Goal: Use online tool/utility: Utilize a website feature to perform a specific function

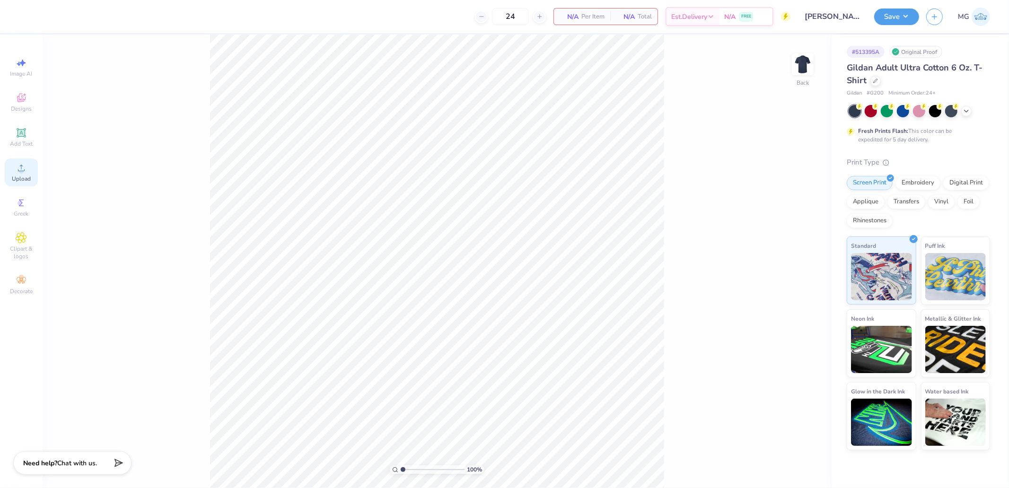
click at [27, 176] on span "Upload" at bounding box center [21, 179] width 19 height 8
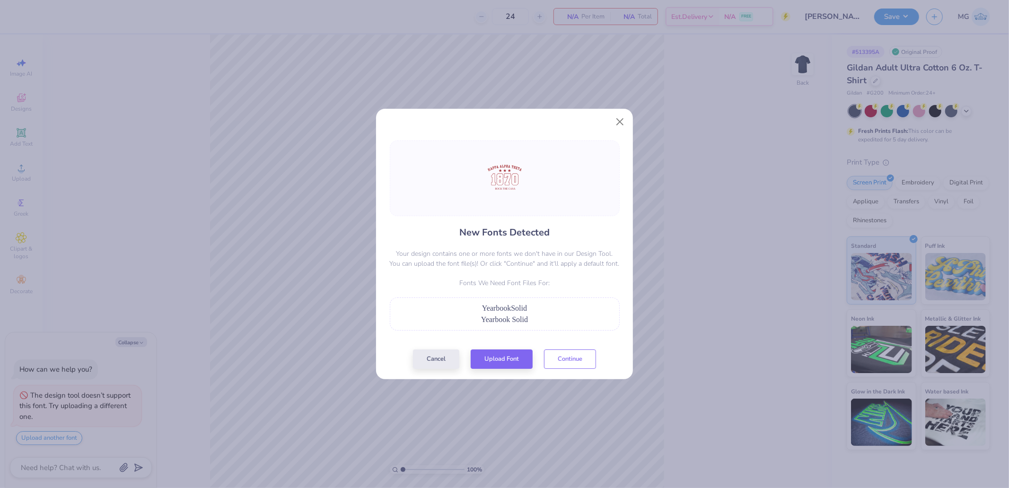
click at [566, 357] on button "Continue" at bounding box center [570, 359] width 52 height 19
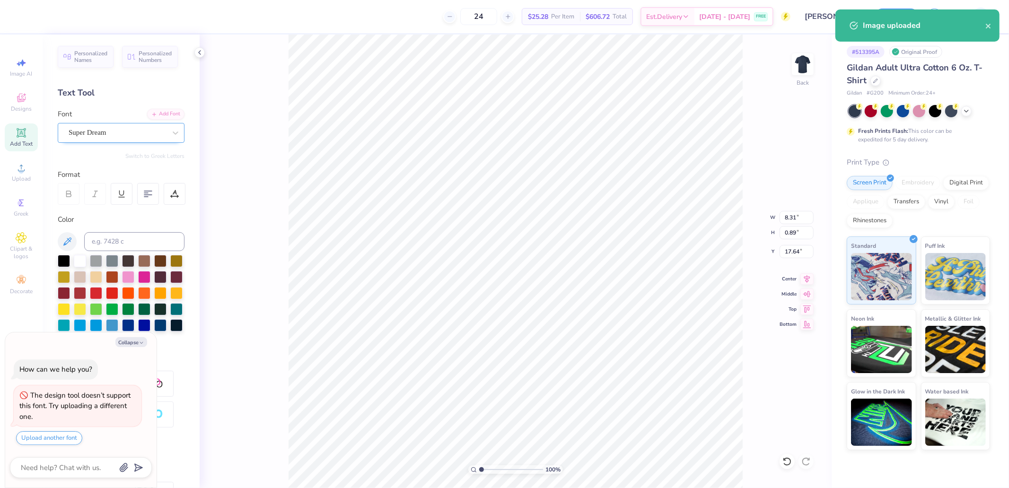
click at [109, 125] on div "Super Dream" at bounding box center [121, 133] width 127 height 20
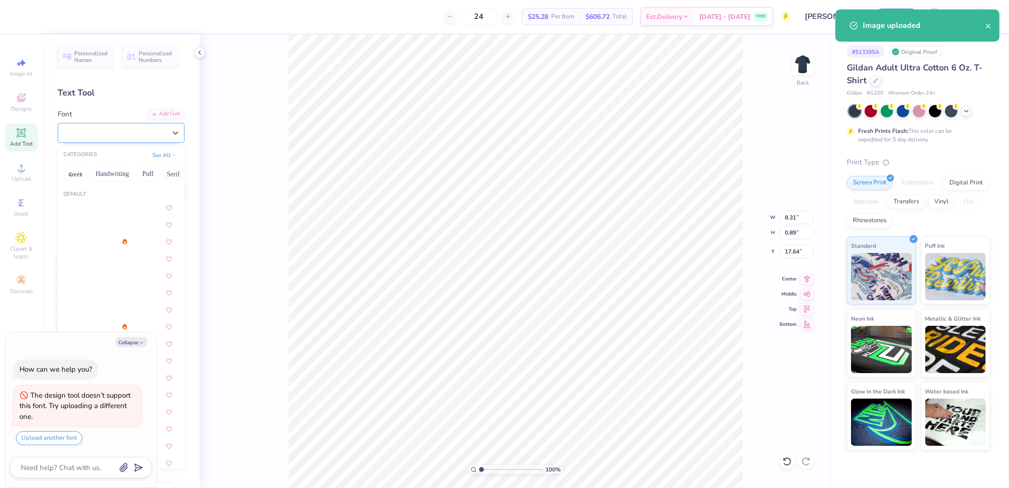
type textarea "x"
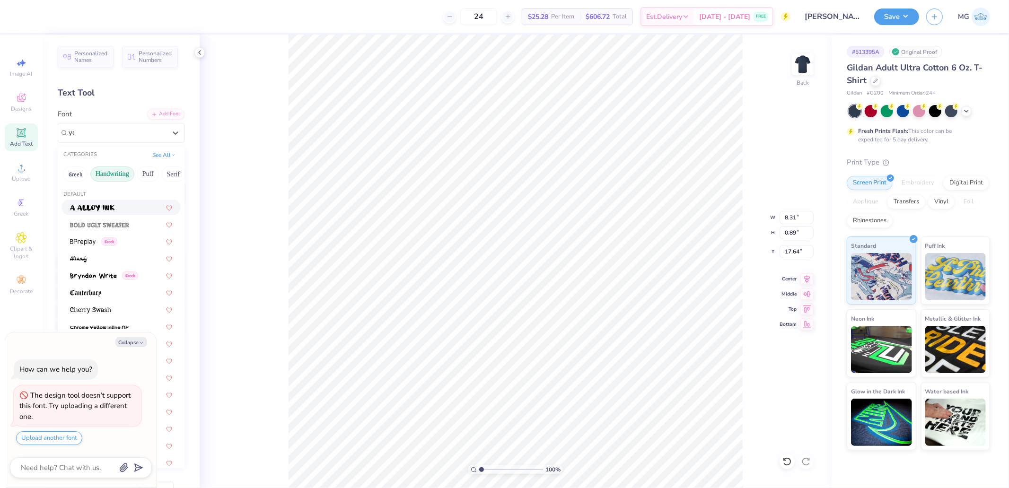
type input "year"
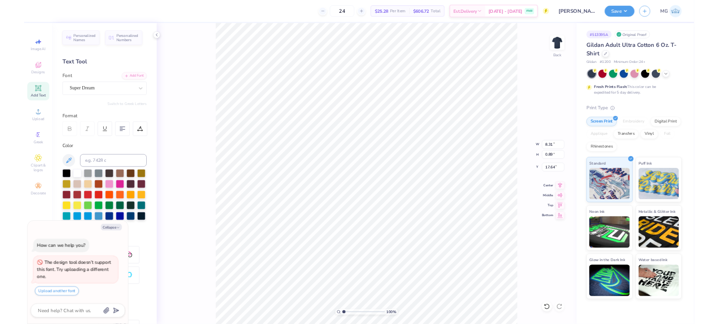
scroll to position [9, 4]
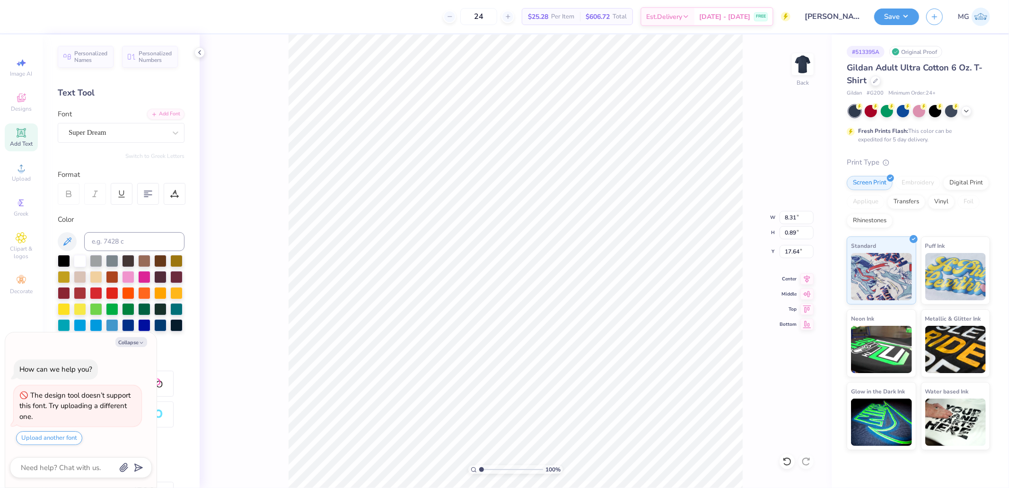
type textarea "x"
type input "17.03"
click at [101, 135] on div "Super Dream" at bounding box center [117, 132] width 99 height 15
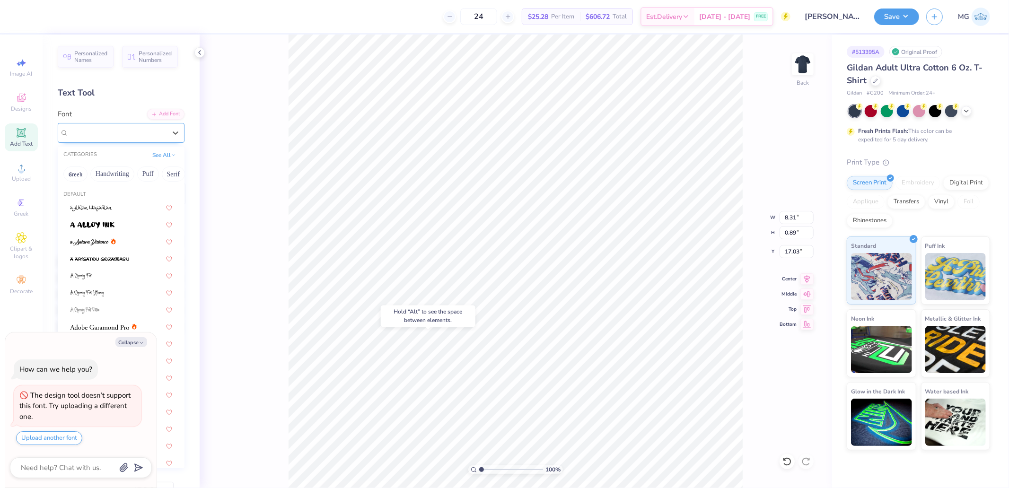
click at [102, 136] on span "Super Dream" at bounding box center [88, 132] width 38 height 11
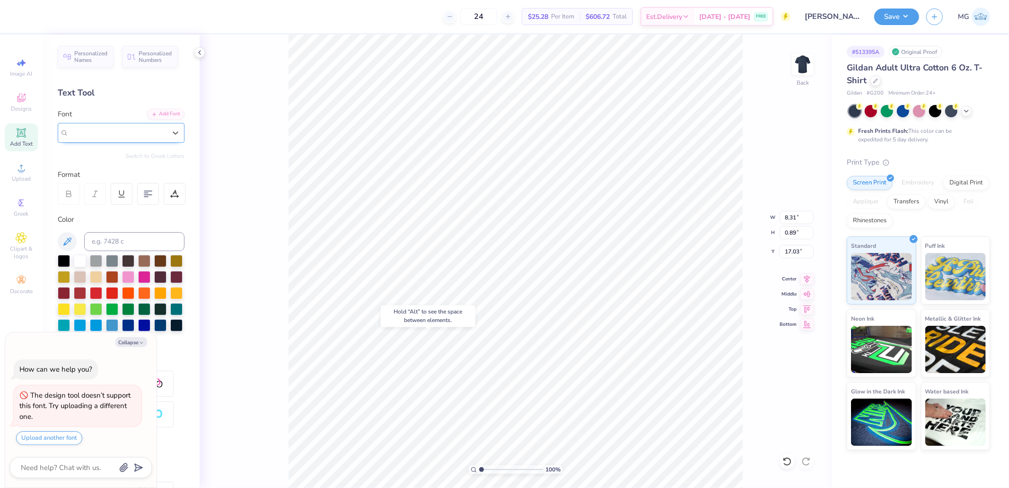
click at [102, 136] on span "Super Dream" at bounding box center [88, 132] width 38 height 11
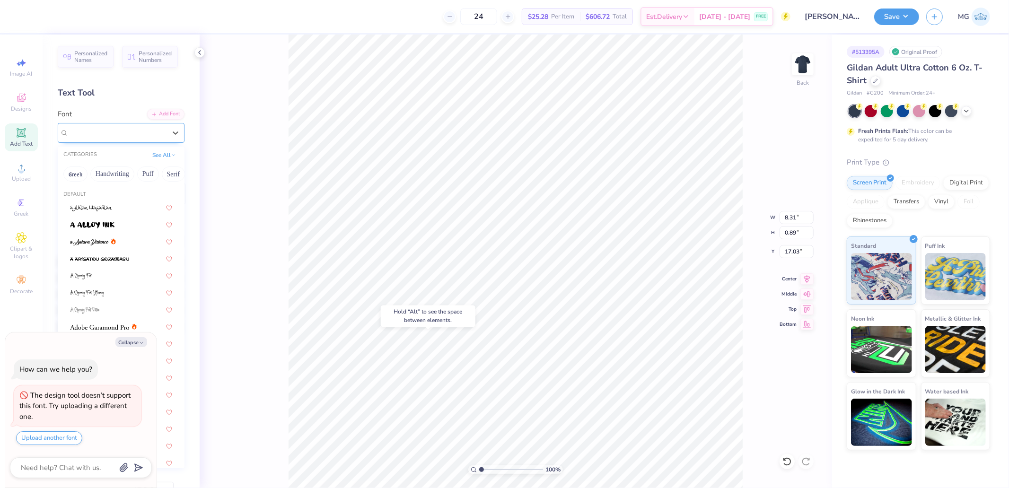
type textarea "x"
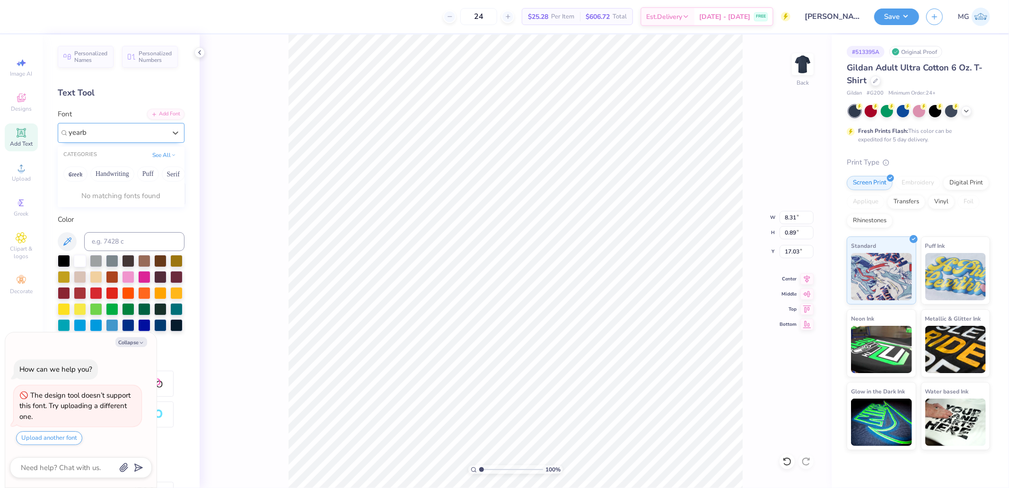
type input "yearb"
type textarea "x"
type input "15.00"
type input "10.46"
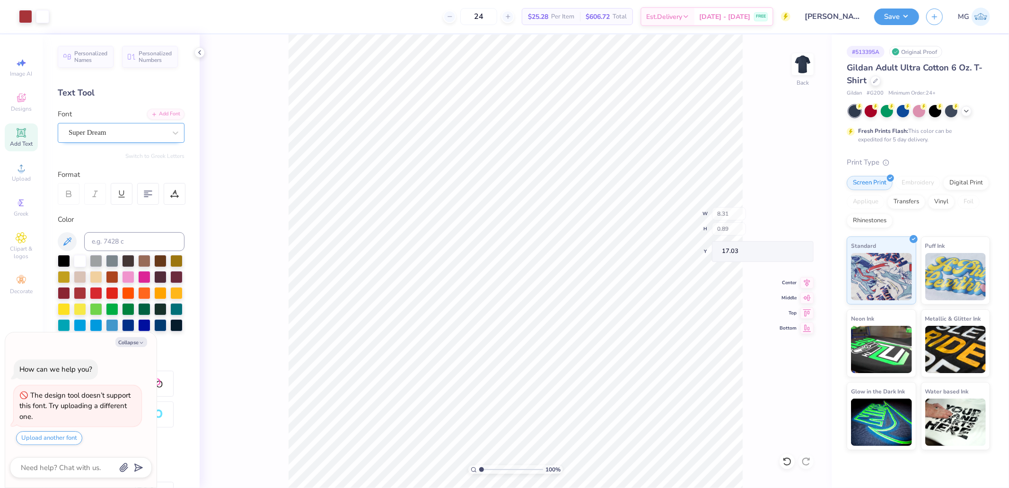
type input "7.46"
click at [18, 159] on div "Upload" at bounding box center [21, 173] width 33 height 28
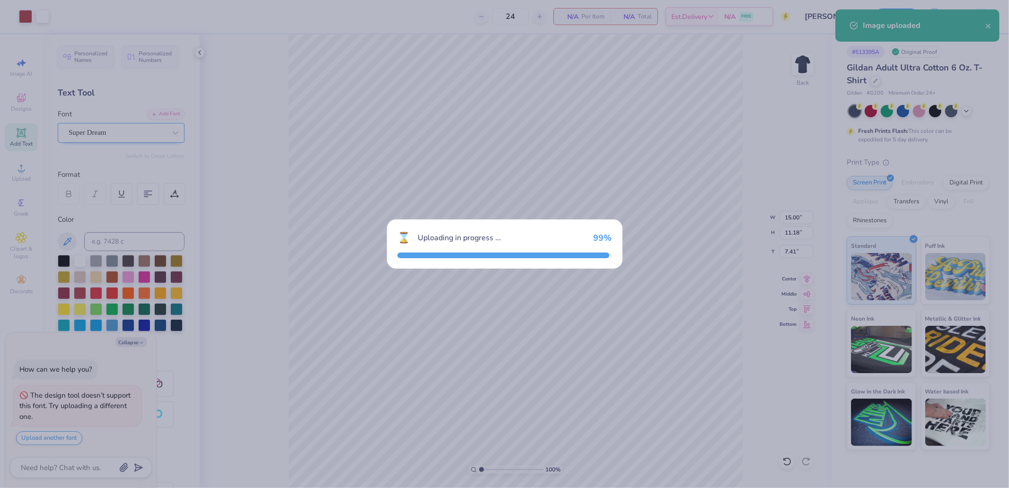
type textarea "x"
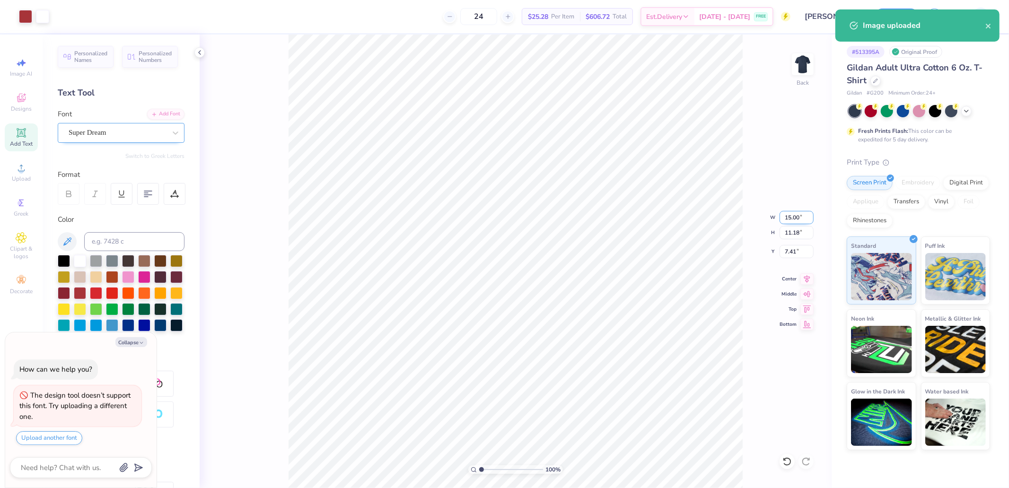
click at [805, 219] on input "15.00" at bounding box center [797, 217] width 34 height 13
type input "12"
type textarea "x"
type input "12.00"
type input "8.94"
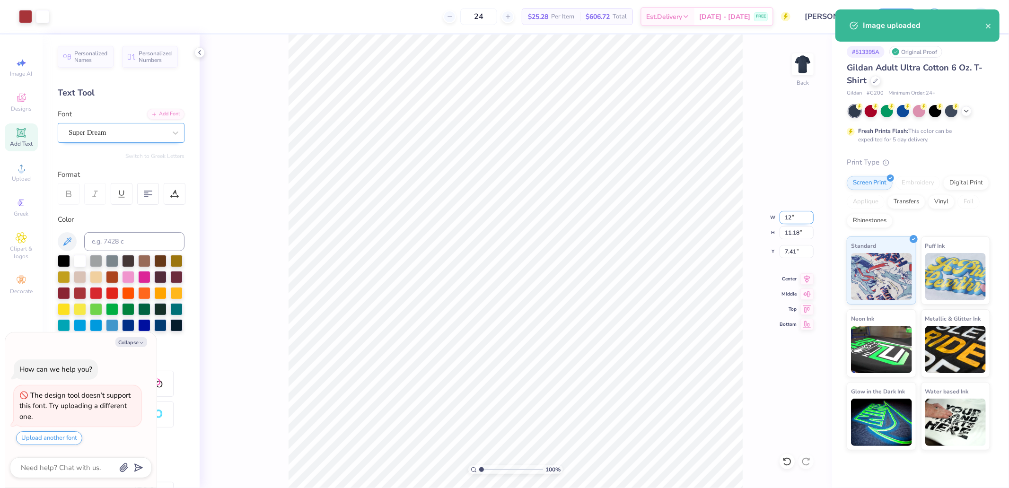
type input "8.53"
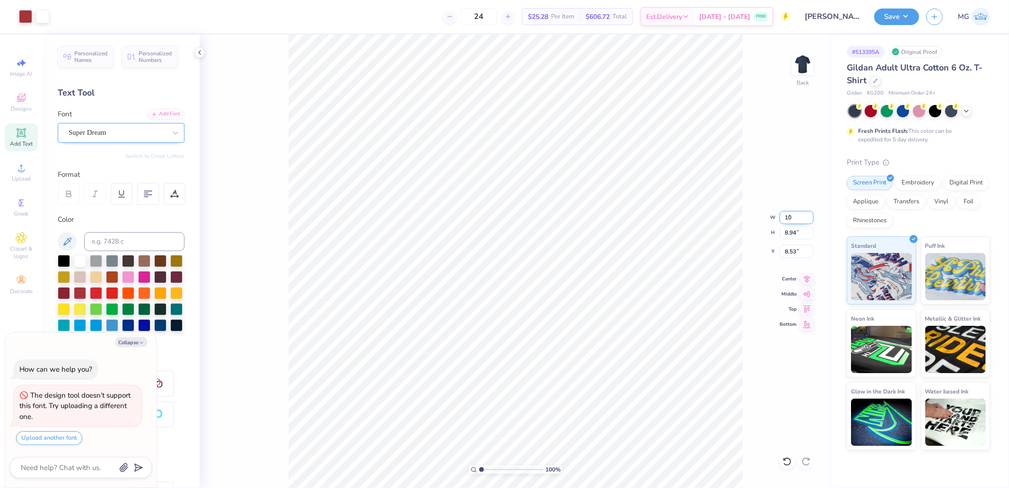
type input "10"
type textarea "x"
type input "10.00"
type input "7.45"
type input "9.27"
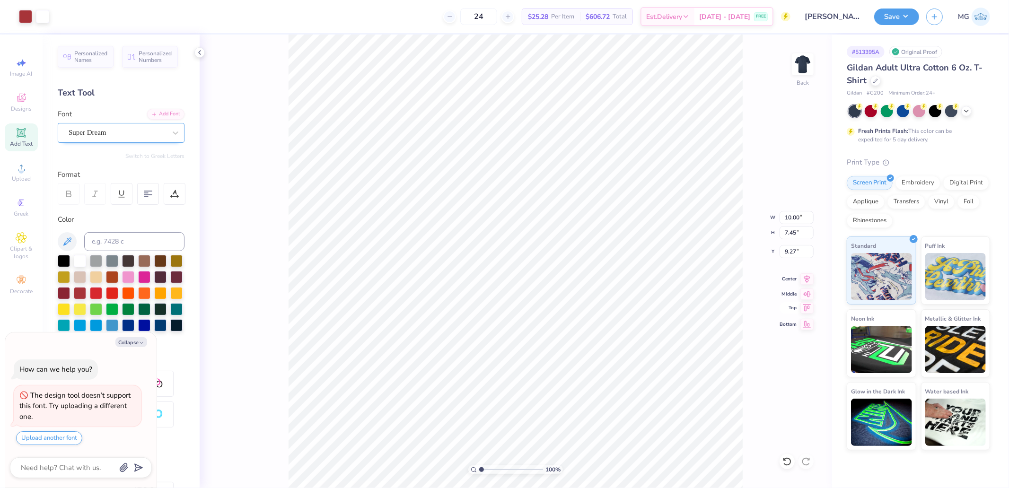
drag, startPoint x: 806, startPoint y: 316, endPoint x: 805, endPoint y: 309, distance: 6.6
click at [806, 314] on div "100 % Back W 10.00 10.00 " H 7.45 7.45 " Y 9.27 9.27 " Center Middle Top Bottom" at bounding box center [516, 262] width 632 height 454
click at [800, 259] on div "100 % Back W 10.00 10.00 " H 7.45 7.45 " Y 9.27 9.27 " Center Middle Top Bottom" at bounding box center [516, 262] width 632 height 454
click at [802, 251] on div "100 % Back W 10.00 H 7.45 Y 9.27 Center Middle Top Bottom" at bounding box center [516, 262] width 632 height 454
type textarea "x"
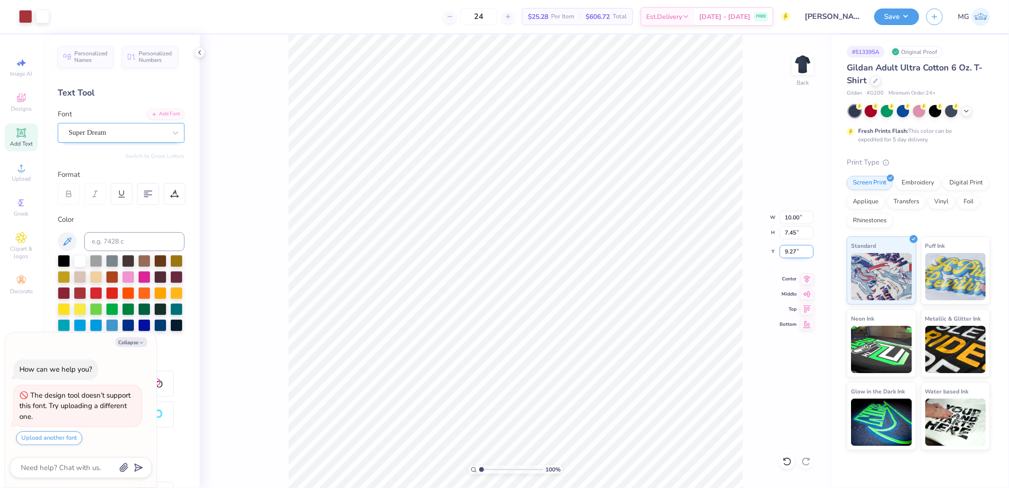
click at [796, 253] on input "9.27" at bounding box center [797, 251] width 34 height 13
type input "3"
type textarea "x"
type input "3.00"
click at [20, 176] on span "Upload" at bounding box center [21, 179] width 19 height 8
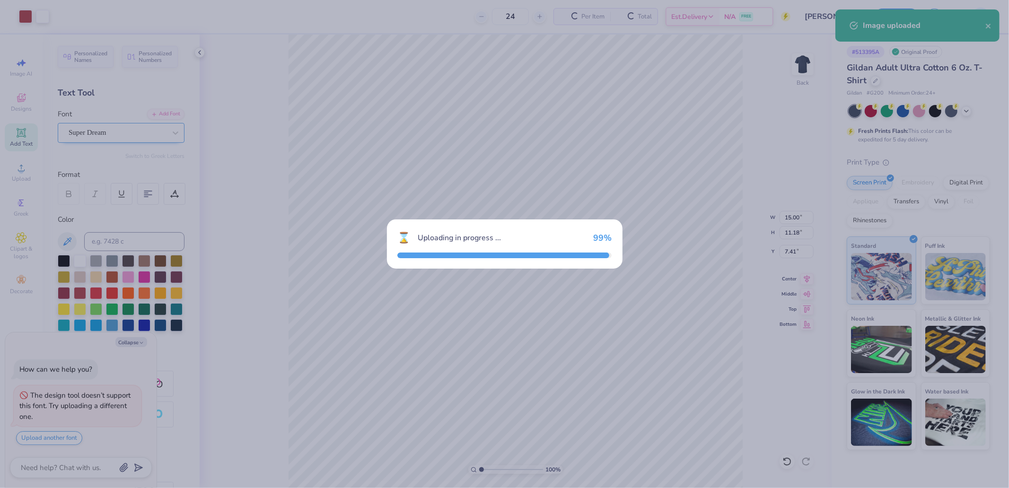
type textarea "x"
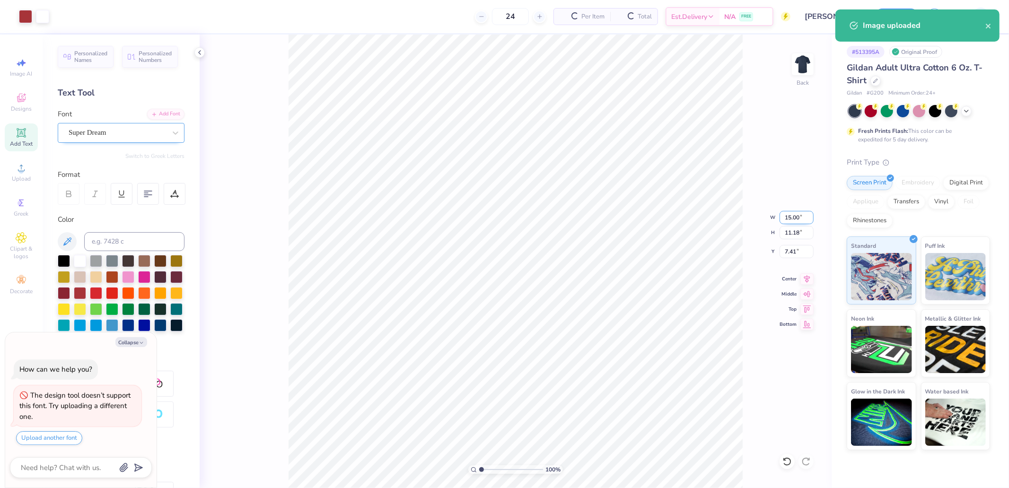
click at [793, 217] on input "15.00" at bounding box center [797, 217] width 34 height 13
type input "10"
type textarea "x"
type input "10.00"
type input "7.45"
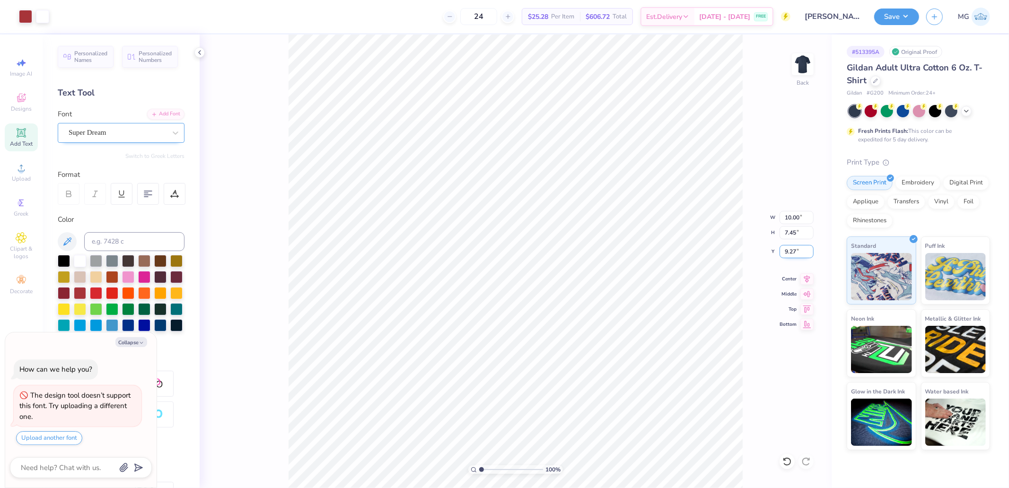
click at [785, 245] on input "9.27" at bounding box center [797, 251] width 34 height 13
type input "3"
type textarea "x"
type input "3.00"
click at [29, 12] on div at bounding box center [25, 15] width 13 height 13
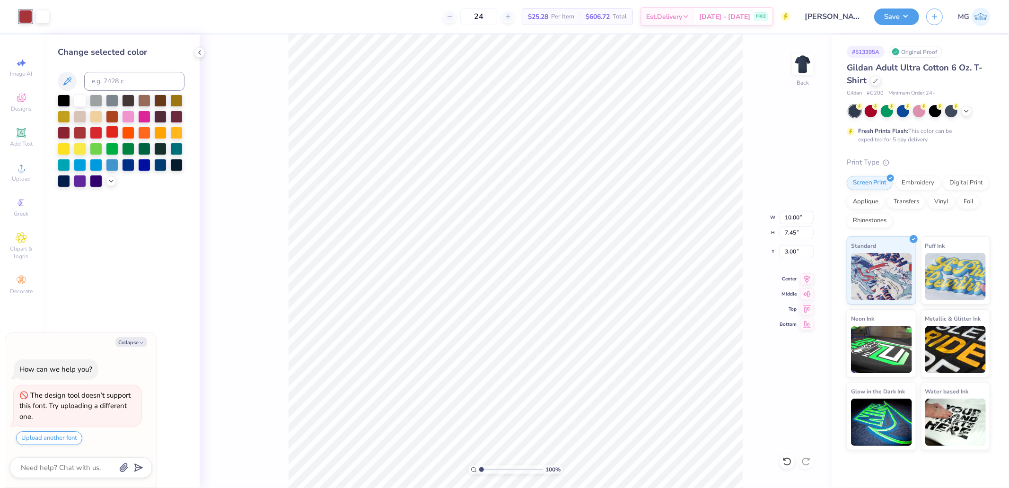
click at [114, 126] on div at bounding box center [112, 132] width 12 height 12
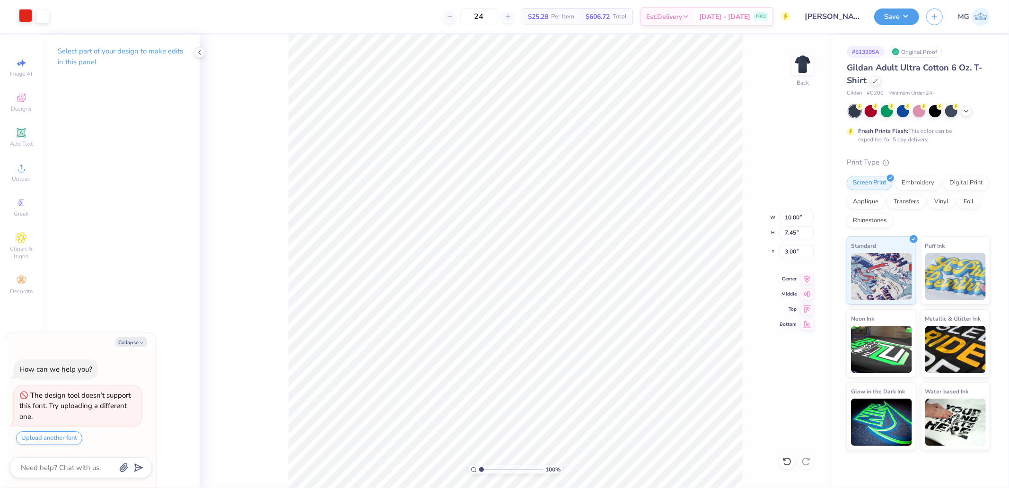
click at [31, 17] on div at bounding box center [25, 15] width 13 height 13
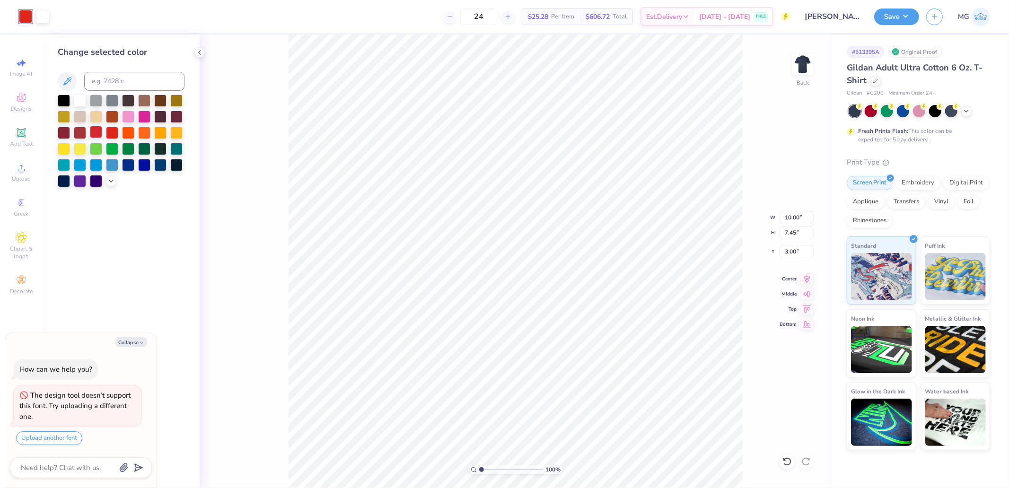
click at [98, 129] on div at bounding box center [96, 132] width 12 height 12
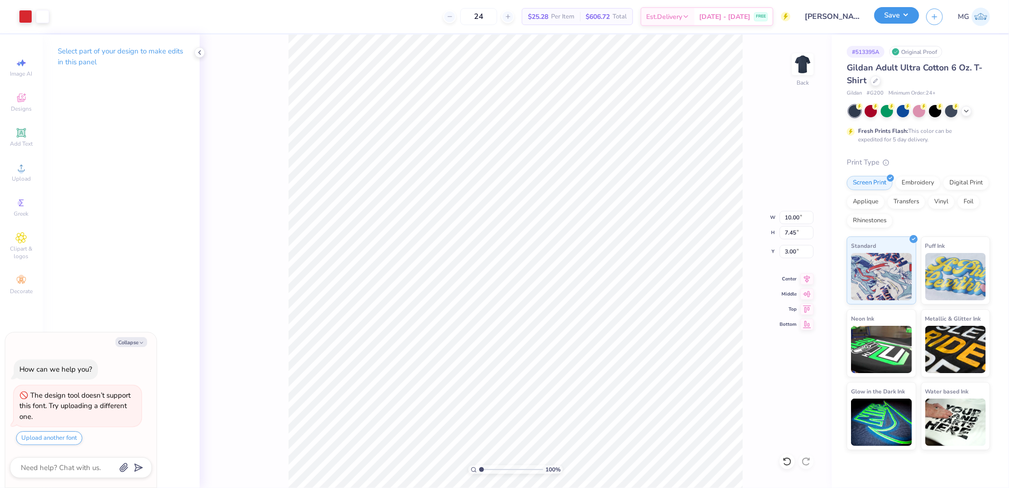
click at [888, 13] on button "Save" at bounding box center [897, 15] width 45 height 17
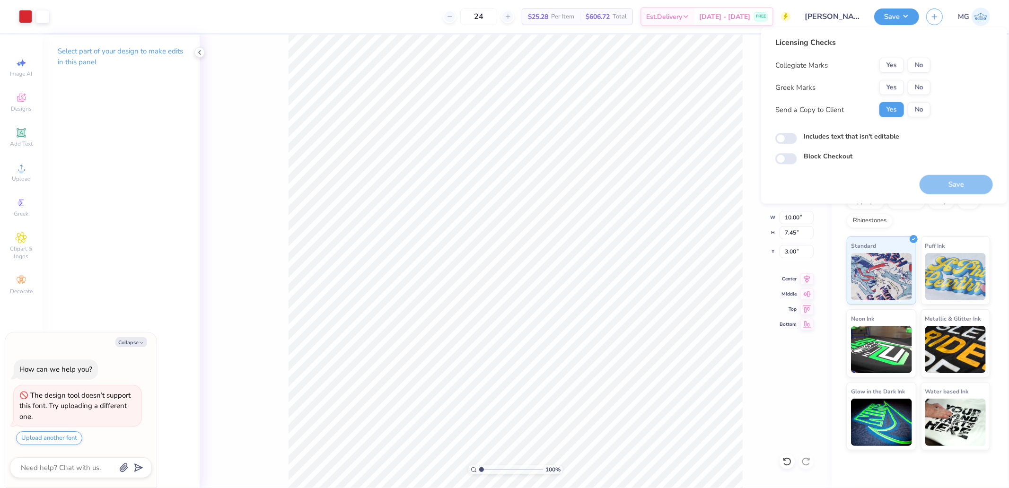
click at [907, 60] on div "Yes No" at bounding box center [905, 65] width 51 height 15
click at [891, 87] on button "Yes" at bounding box center [892, 87] width 25 height 15
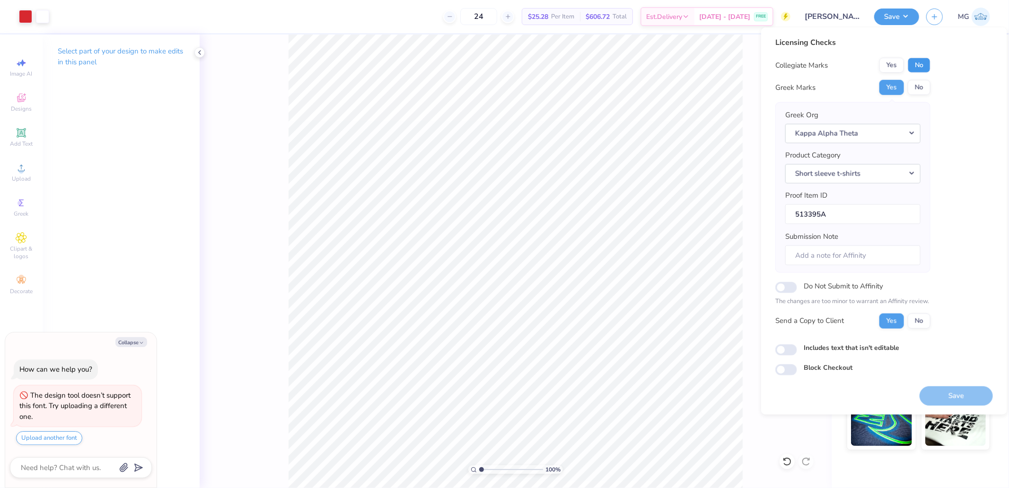
click at [919, 65] on button "No" at bounding box center [919, 65] width 23 height 15
click at [965, 399] on button "Save" at bounding box center [956, 395] width 73 height 19
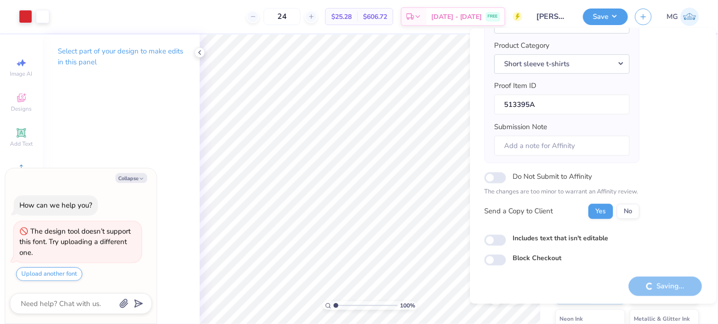
scroll to position [112, 0]
type textarea "x"
